Goal: Task Accomplishment & Management: Use online tool/utility

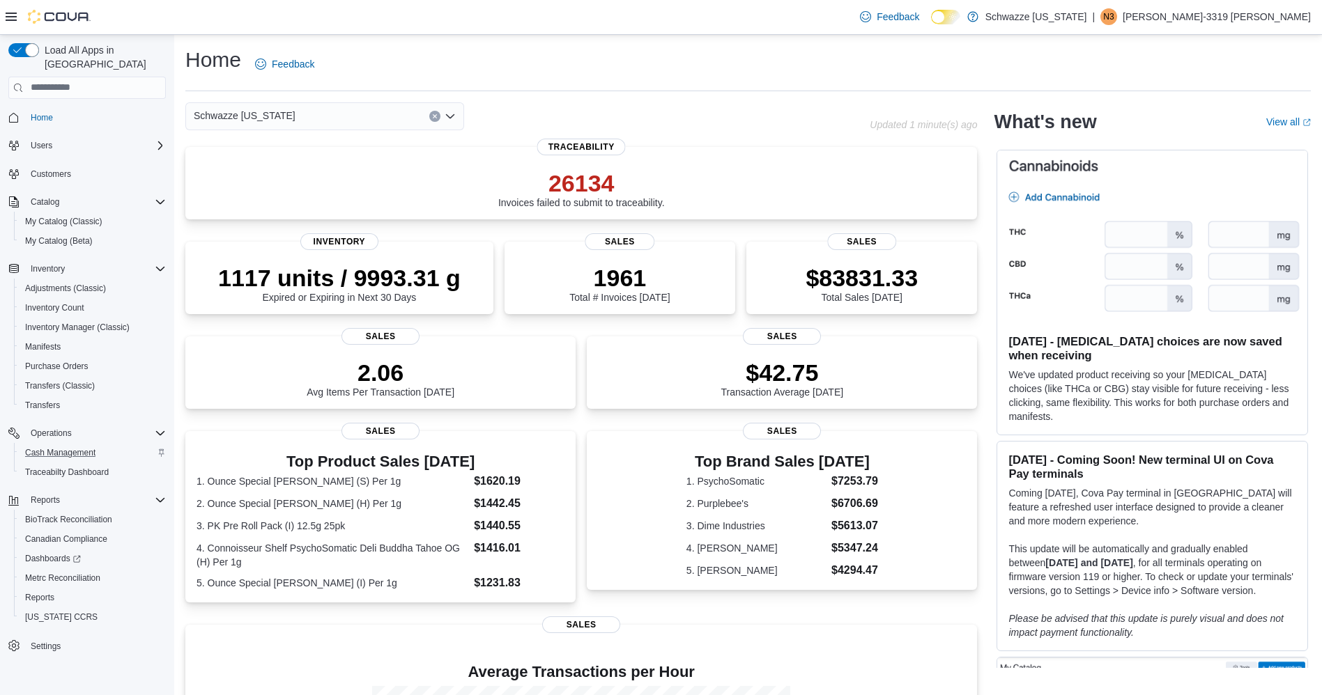
click at [106, 444] on div "Cash Management" at bounding box center [93, 452] width 146 height 17
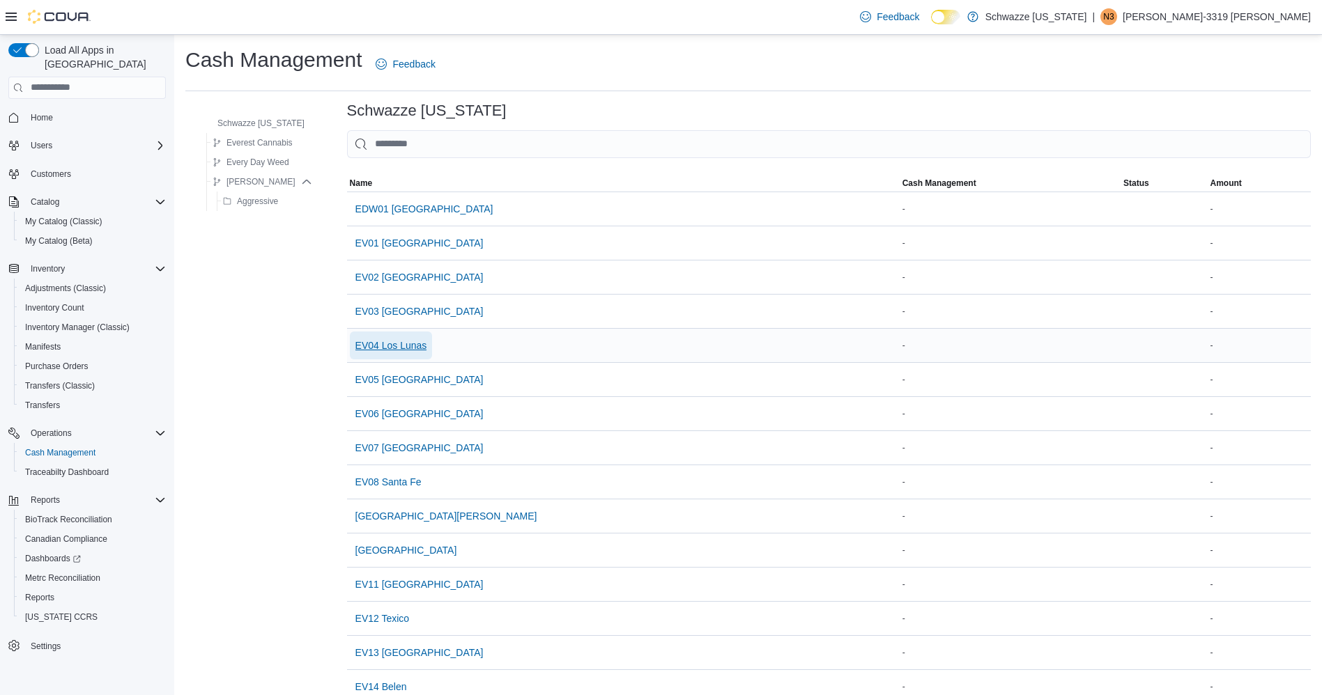
click at [411, 344] on span "EV04 Los Lunas" at bounding box center [391, 346] width 72 height 14
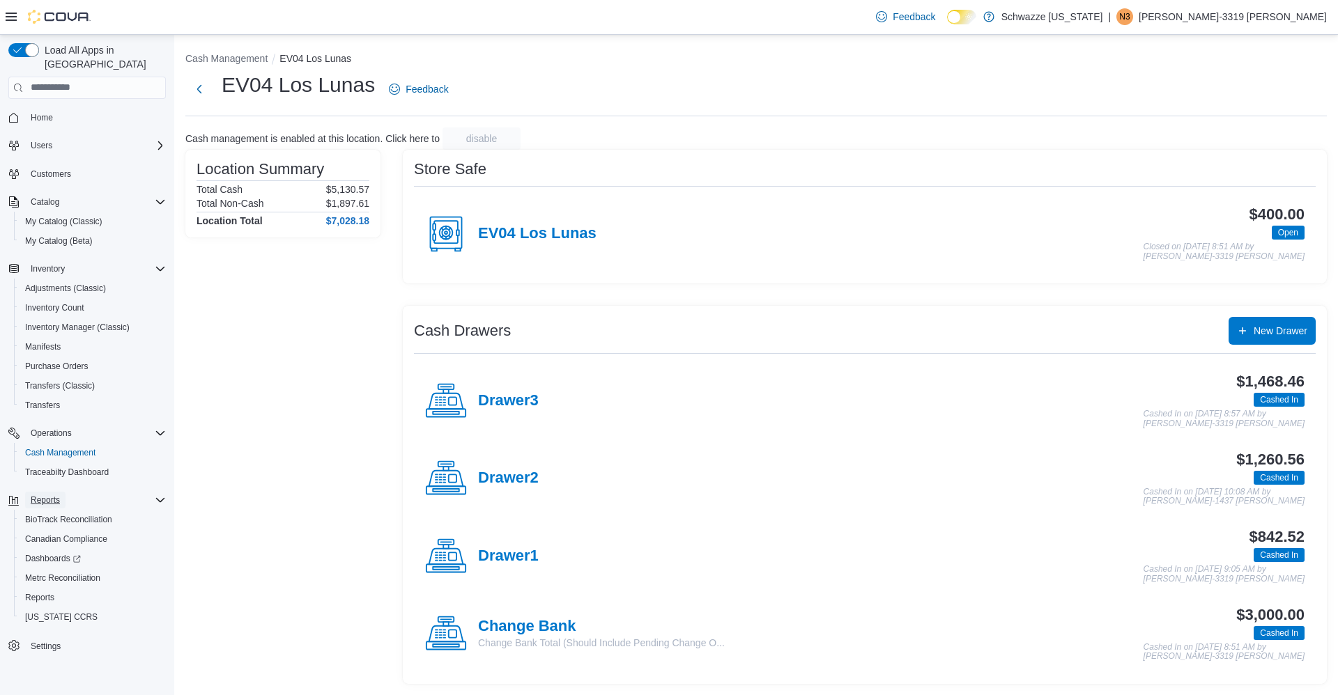
click at [54, 495] on span "Reports" at bounding box center [45, 500] width 29 height 11
click at [53, 495] on span "Reports" at bounding box center [45, 500] width 29 height 11
click at [37, 573] on span "Metrc Reconciliation" at bounding box center [62, 578] width 75 height 17
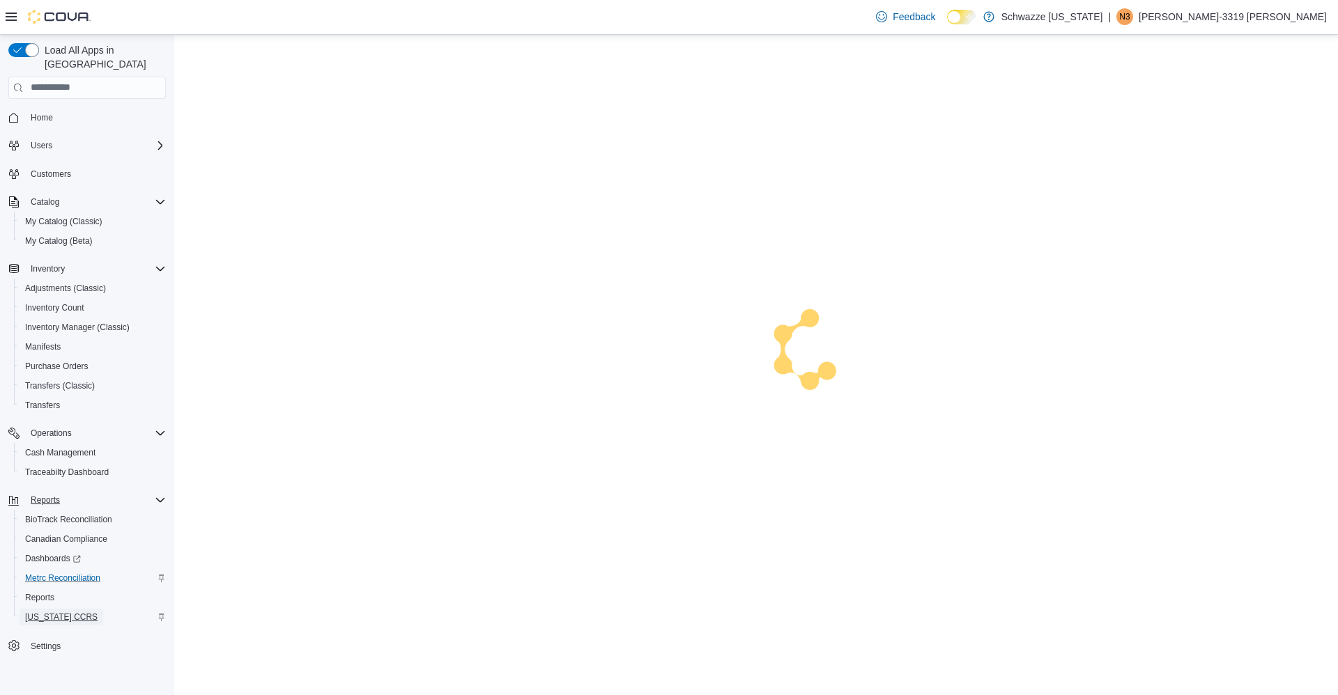
click at [37, 612] on span "[US_STATE] CCRS" at bounding box center [61, 617] width 72 height 11
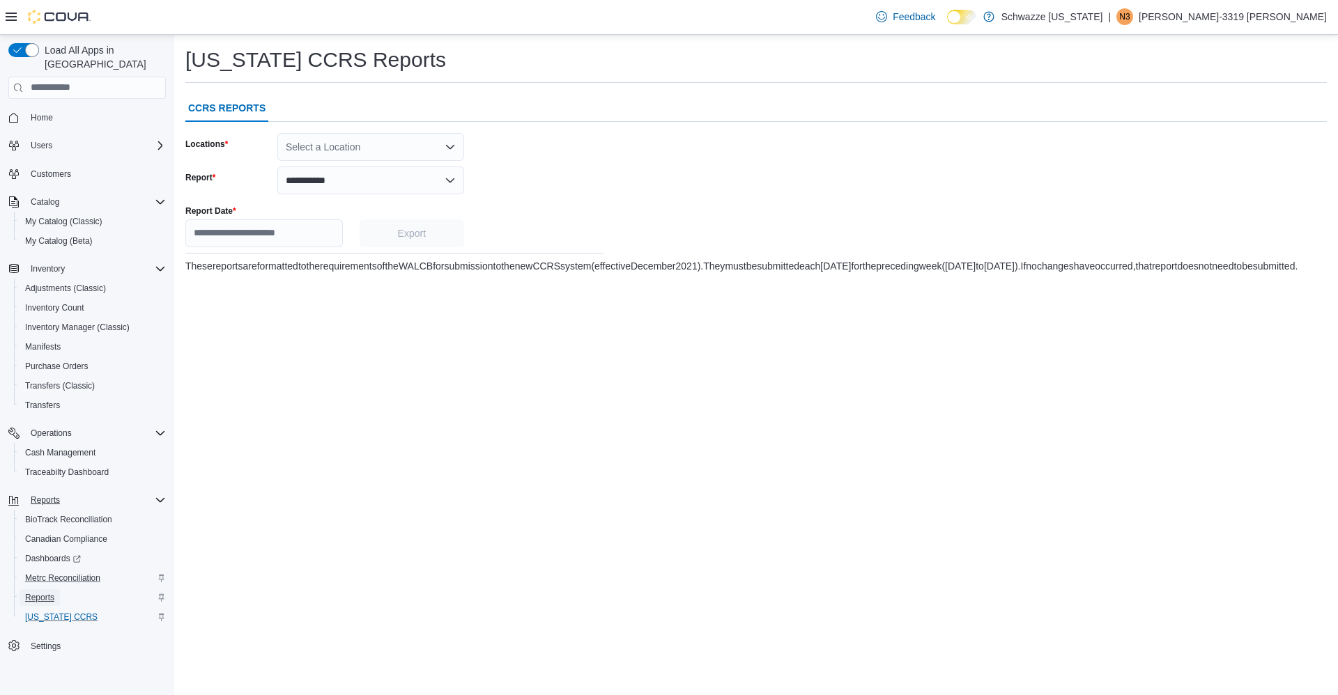
click at [38, 592] on span "Reports" at bounding box center [39, 597] width 29 height 11
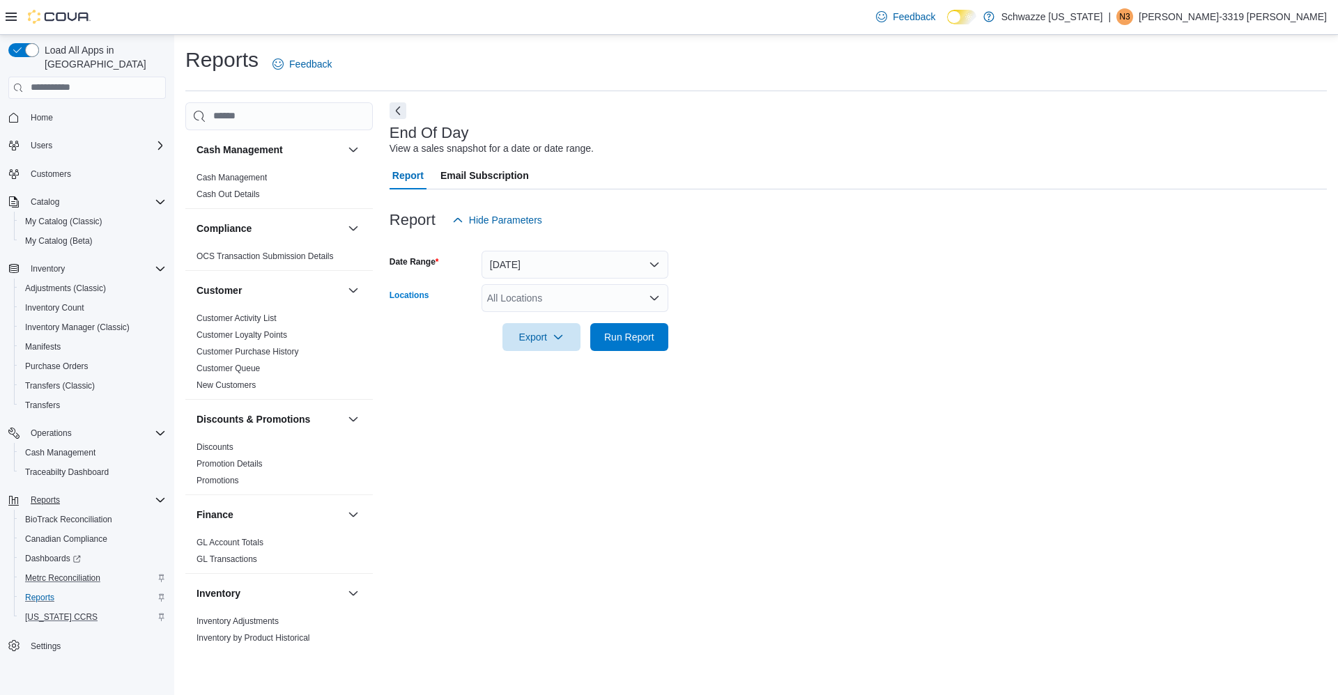
click at [540, 291] on div "All Locations" at bounding box center [574, 298] width 187 height 28
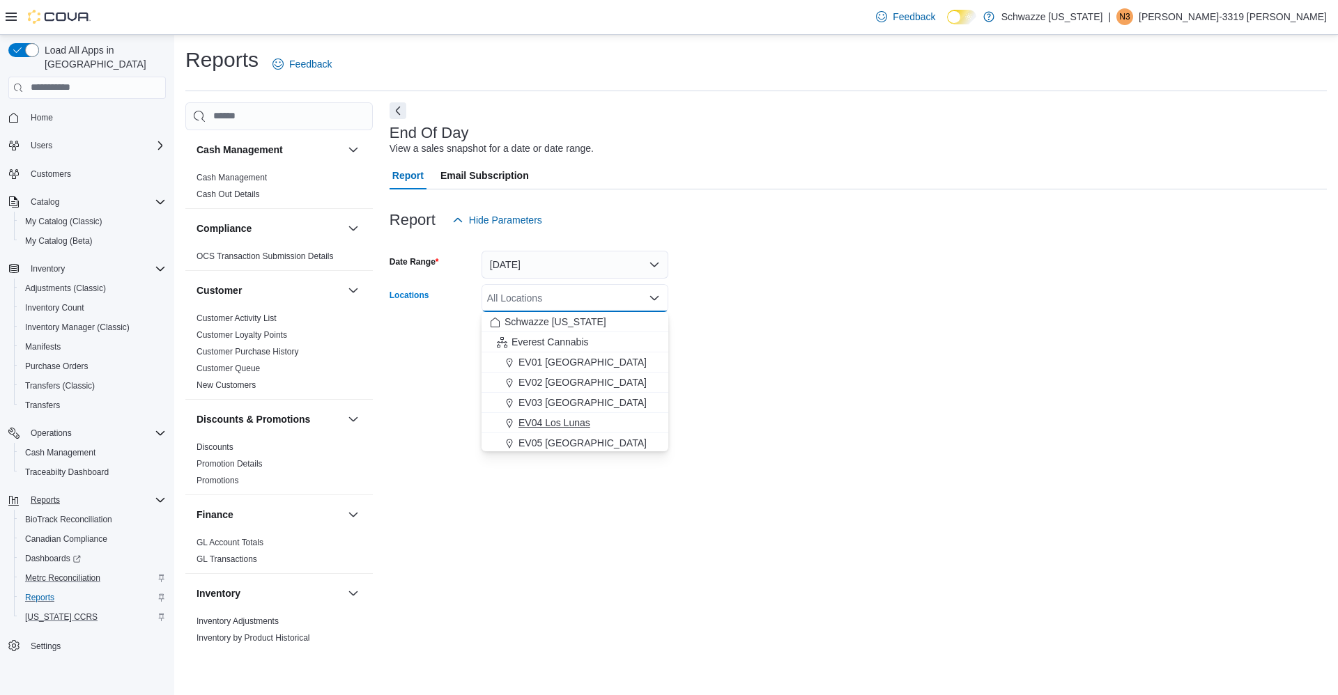
click at [551, 417] on span "EV04 Los Lunas" at bounding box center [554, 423] width 72 height 14
click at [871, 304] on form "Date Range Today Locations EV04 Los Lunas Combo box. Selected. EV04 Los Lunas. …" at bounding box center [857, 292] width 937 height 117
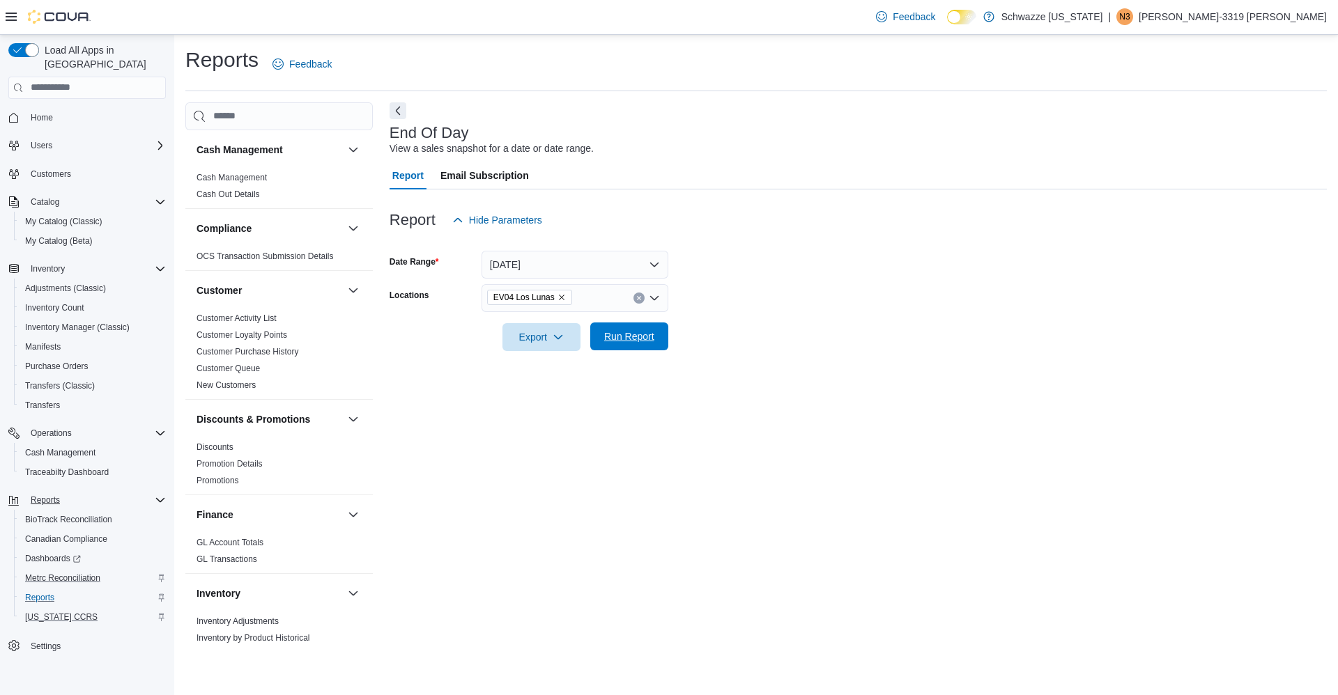
click at [628, 323] on span "Run Report" at bounding box center [628, 337] width 61 height 28
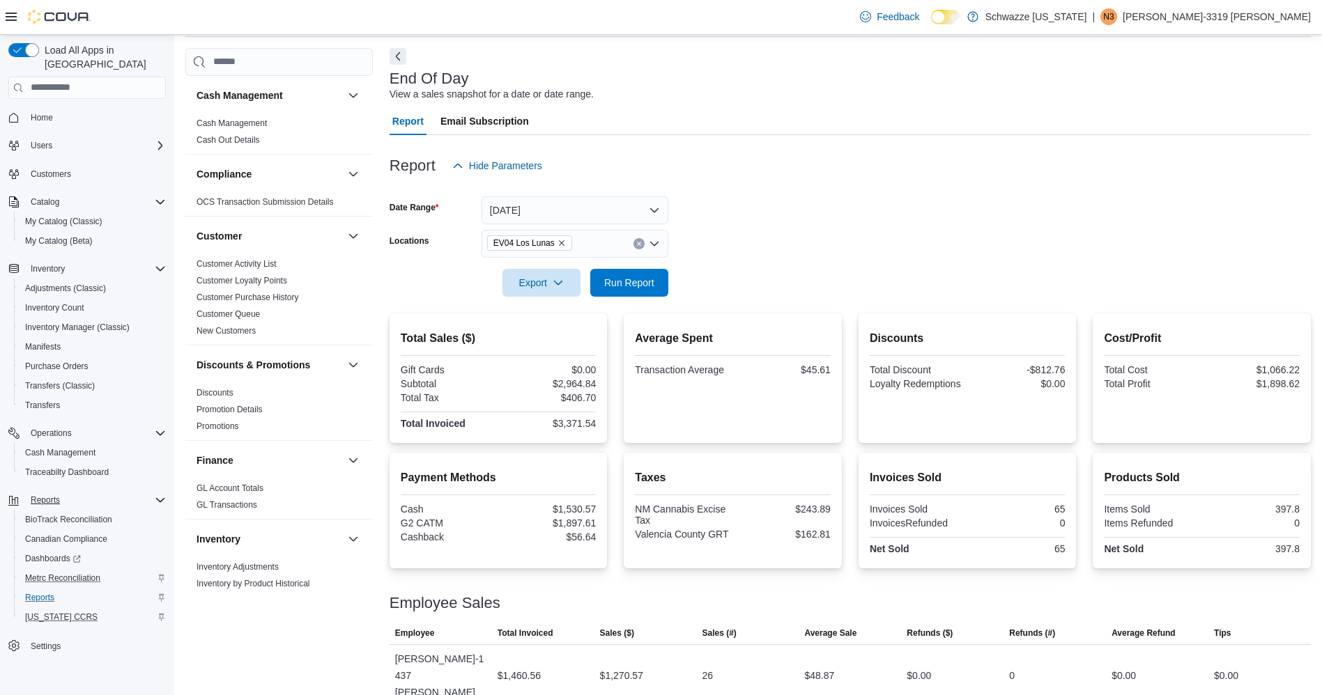
scroll to position [146, 0]
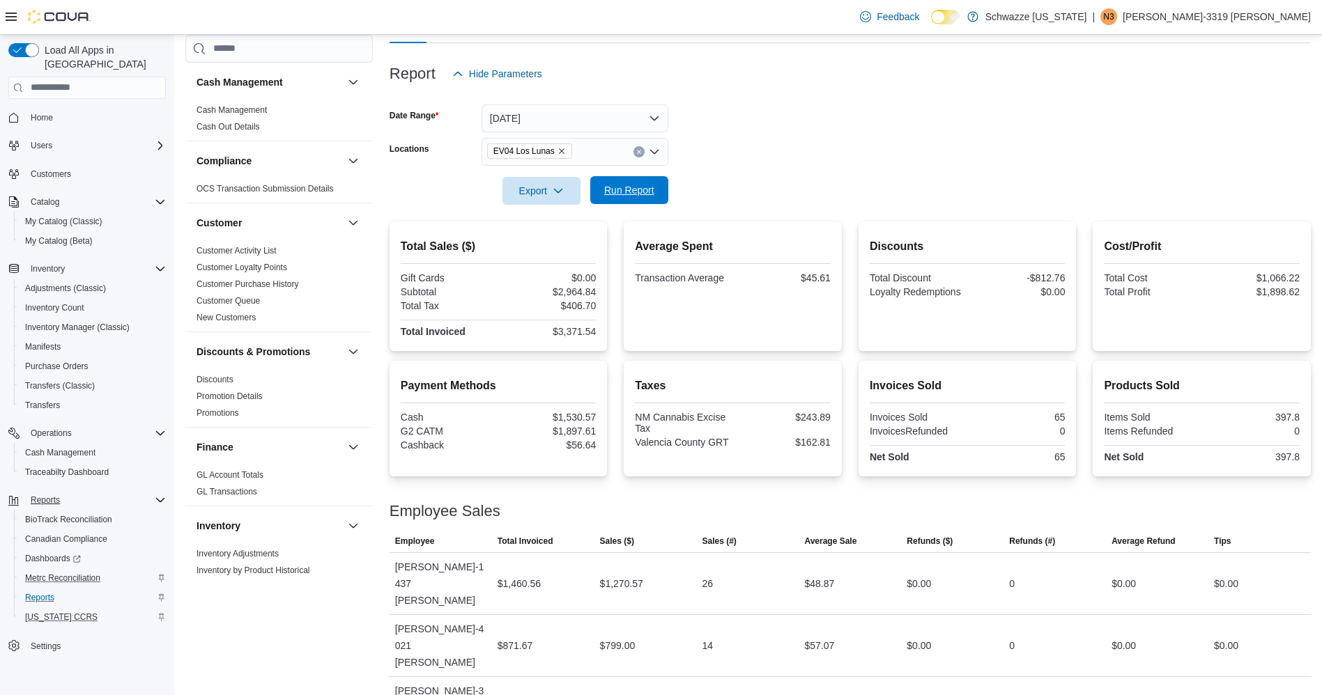
click at [624, 192] on span "Run Report" at bounding box center [629, 190] width 50 height 14
